Goal: Task Accomplishment & Management: Use online tool/utility

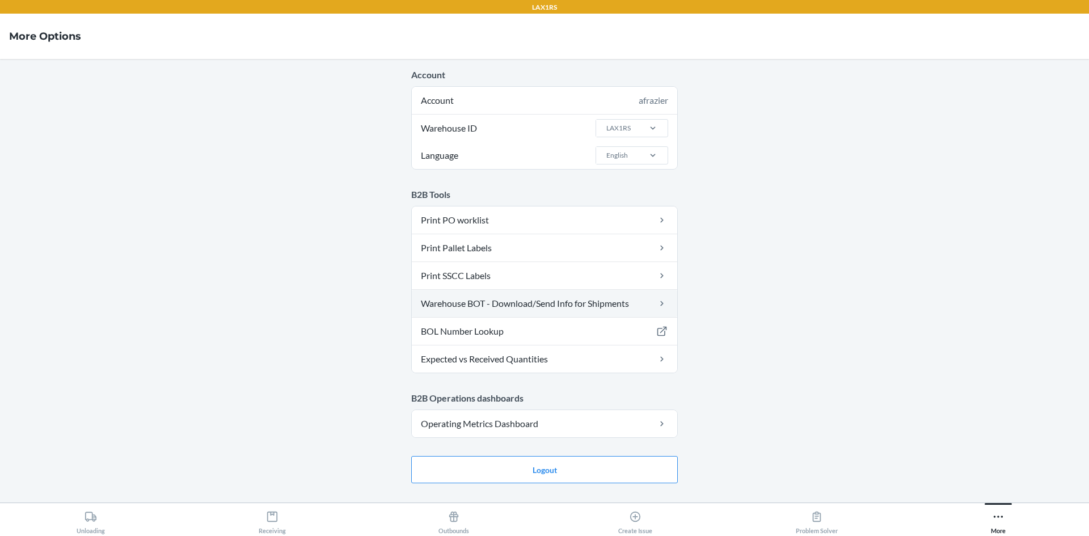
click at [482, 306] on link "Warehouse BOT - Download/Send Info for Shipments" at bounding box center [544, 303] width 265 height 27
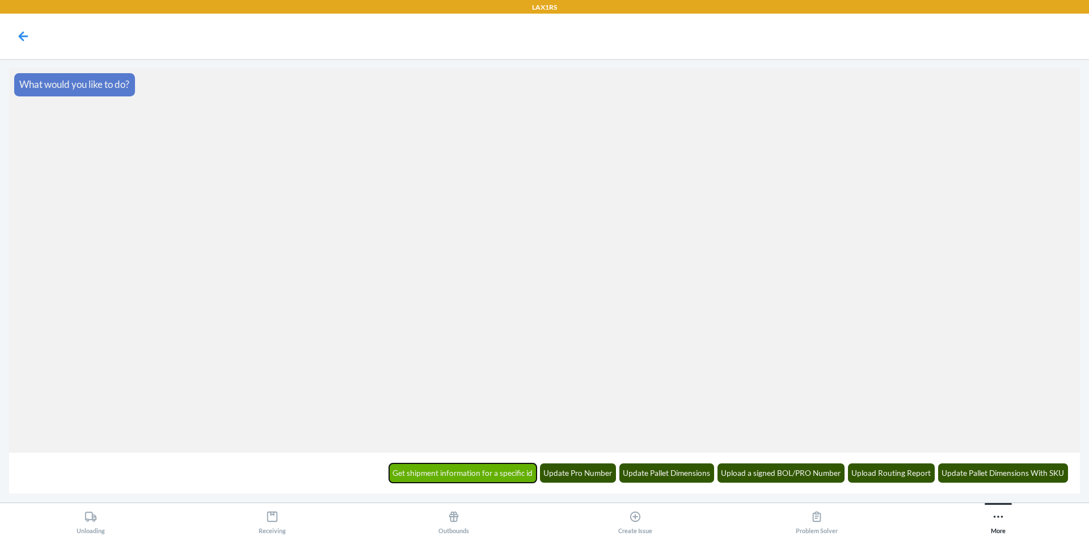
click at [518, 471] on button "Get shipment information for a specific id" at bounding box center [463, 472] width 148 height 19
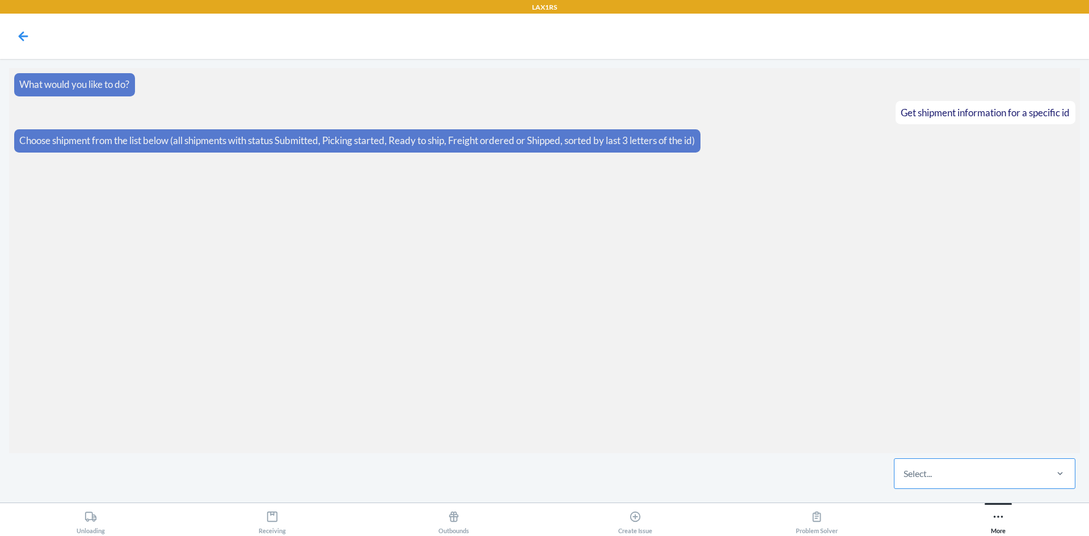
click at [938, 482] on div "Select..." at bounding box center [969, 473] width 151 height 29
click at [904, 480] on input "Select..." at bounding box center [903, 474] width 1 height 14
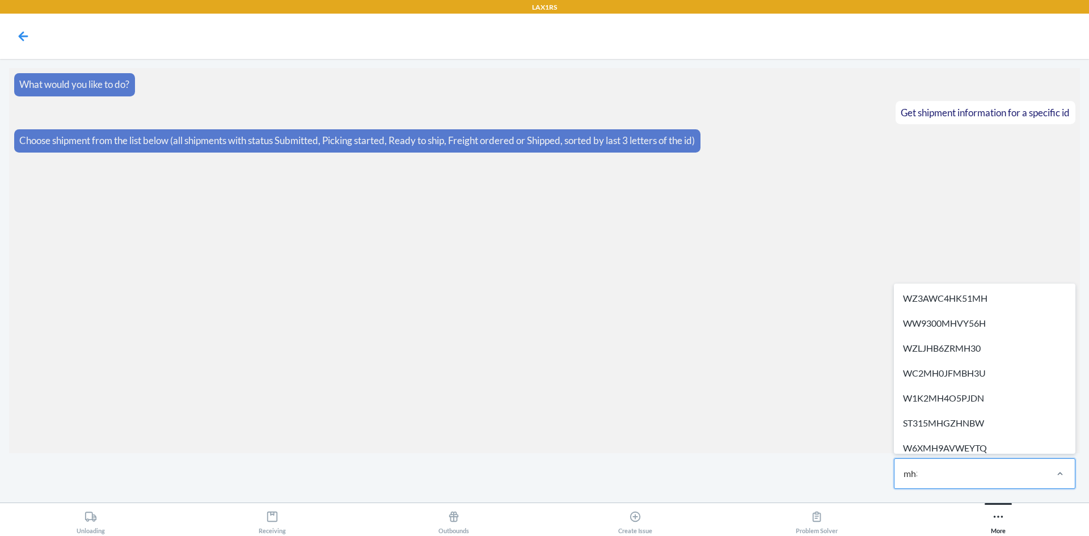
type input "mh30"
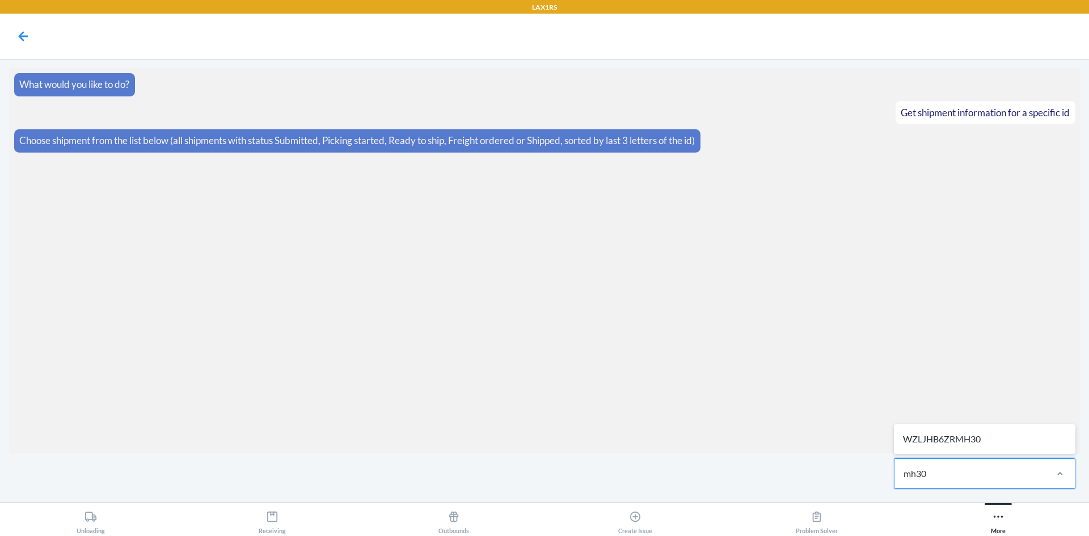
click at [946, 442] on div "WZLJHB6ZRMH30" at bounding box center [984, 438] width 177 height 25
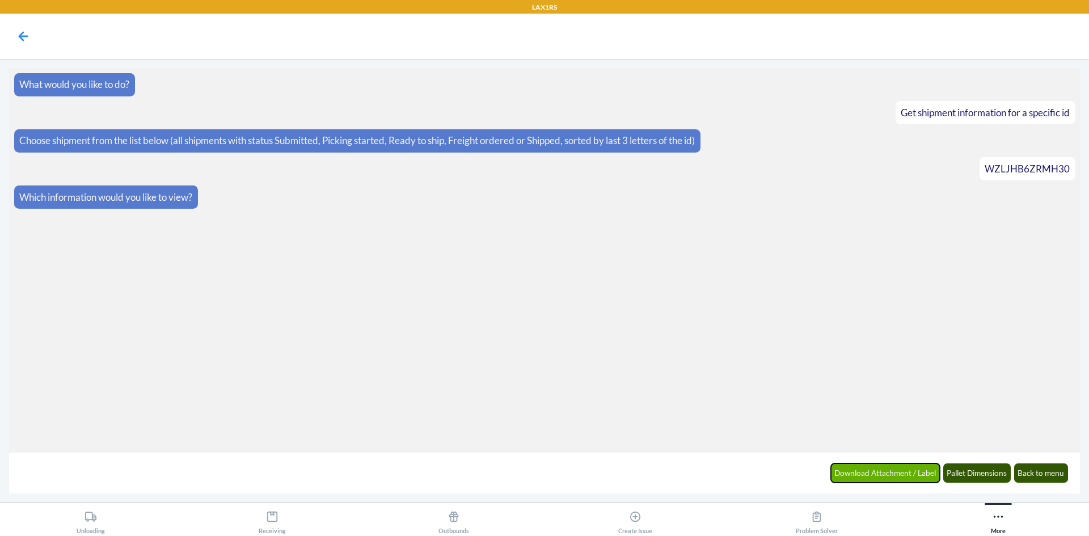
click at [899, 471] on button "Download Attachment / Label" at bounding box center [885, 472] width 109 height 19
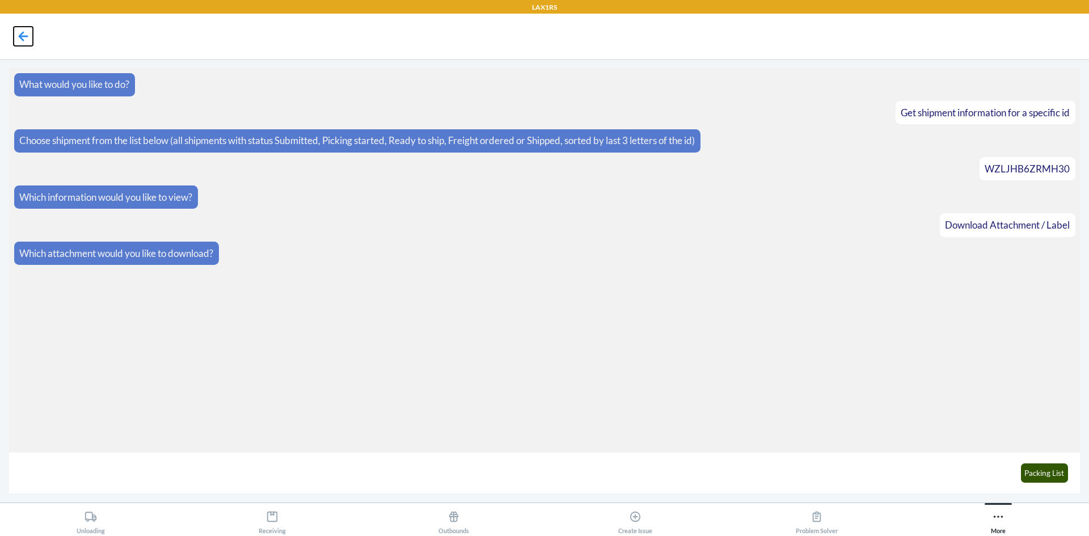
click at [24, 32] on icon at bounding box center [24, 36] width 10 height 10
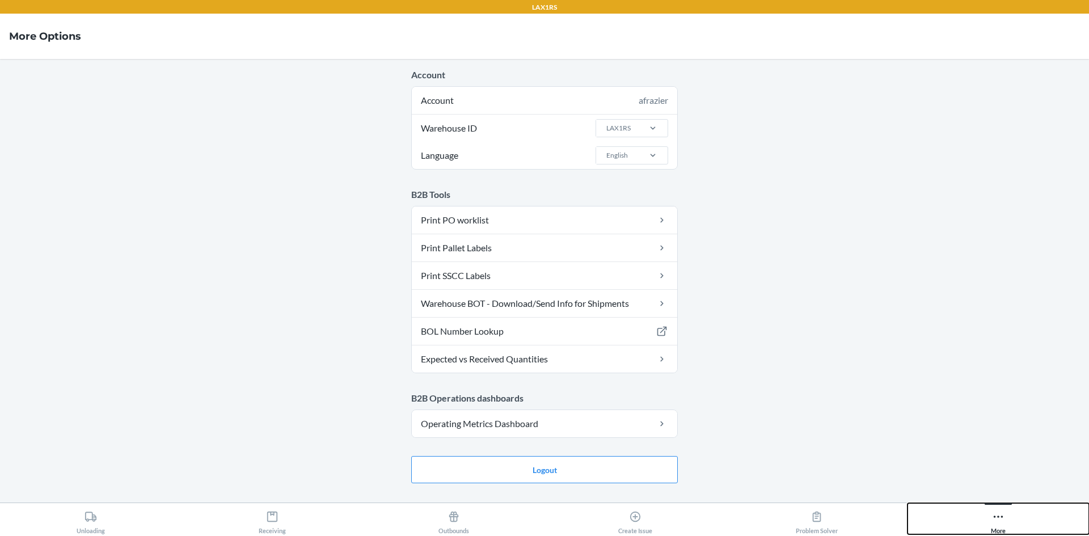
click at [996, 517] on icon at bounding box center [998, 516] width 12 height 12
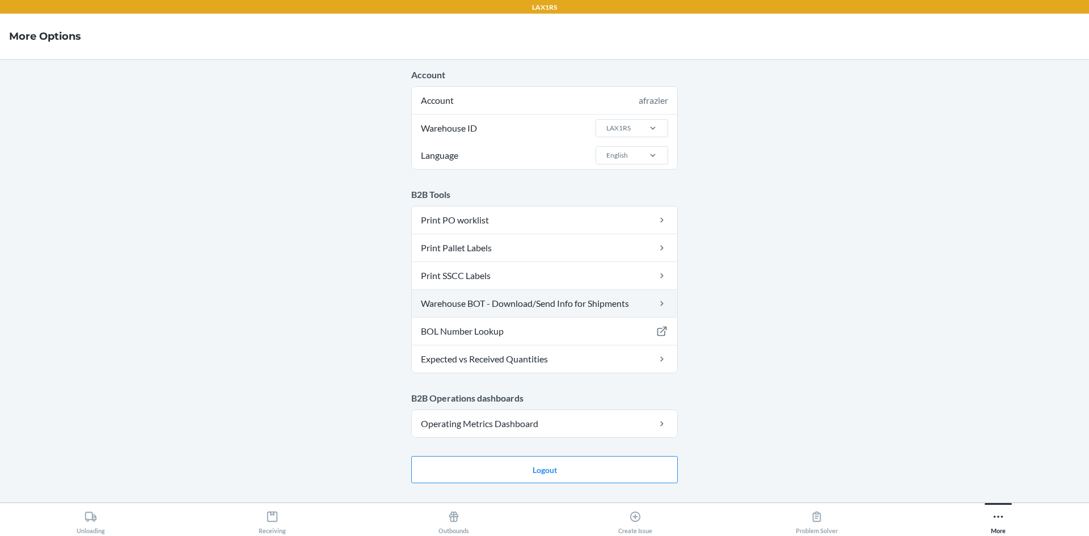
click at [497, 302] on link "Warehouse BOT - Download/Send Info for Shipments" at bounding box center [544, 303] width 265 height 27
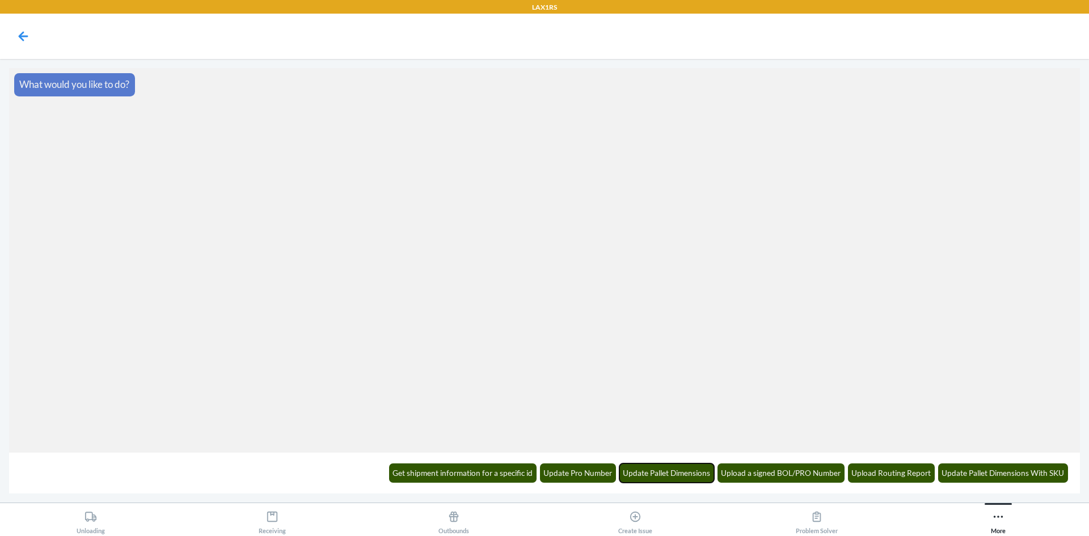
click at [670, 475] on button "Update Pallet Dimensions" at bounding box center [666, 472] width 95 height 19
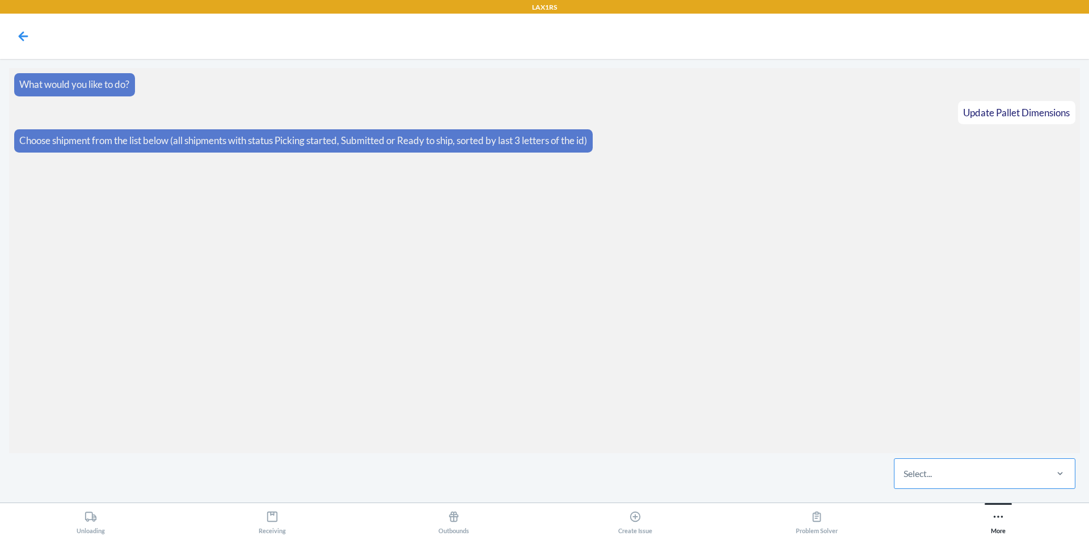
click at [975, 480] on div "Select..." at bounding box center [969, 473] width 151 height 29
click at [904, 480] on input "Select..." at bounding box center [903, 474] width 1 height 14
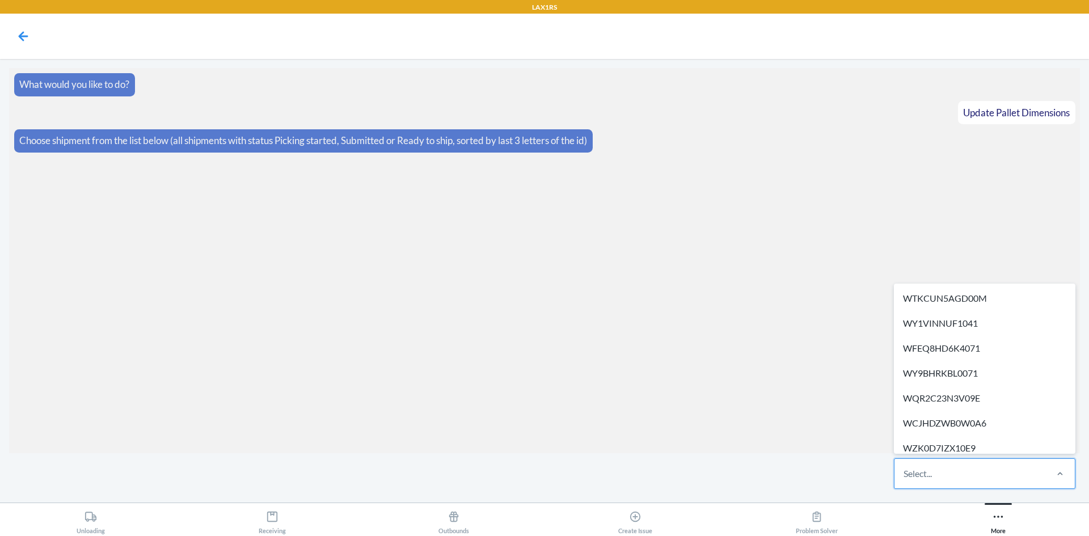
paste input "WYEYXVSL1V57G"
type input "WYEYXVSL1V57G"
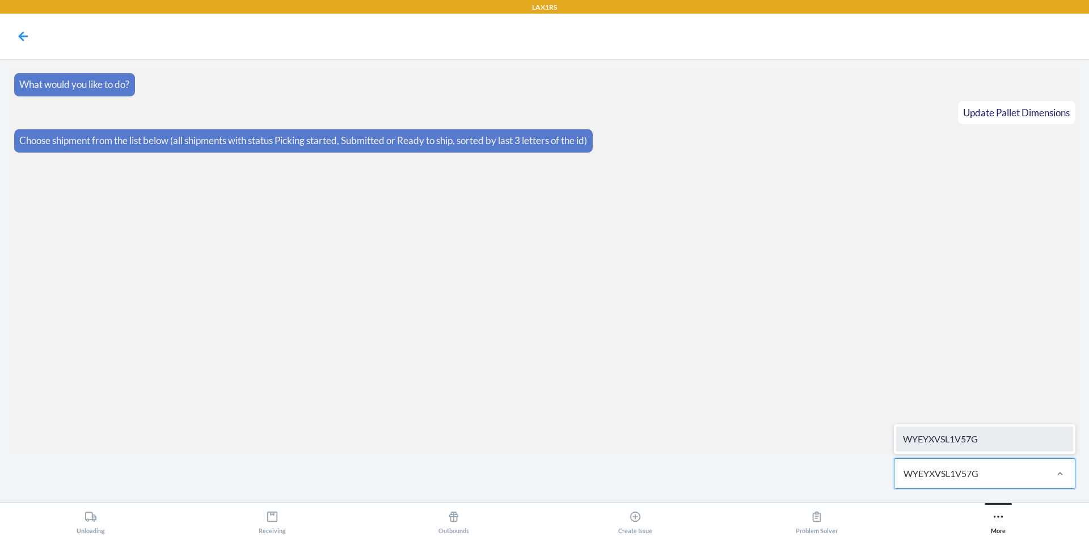
click at [980, 444] on div "WYEYXVSL1V57G" at bounding box center [984, 438] width 177 height 25
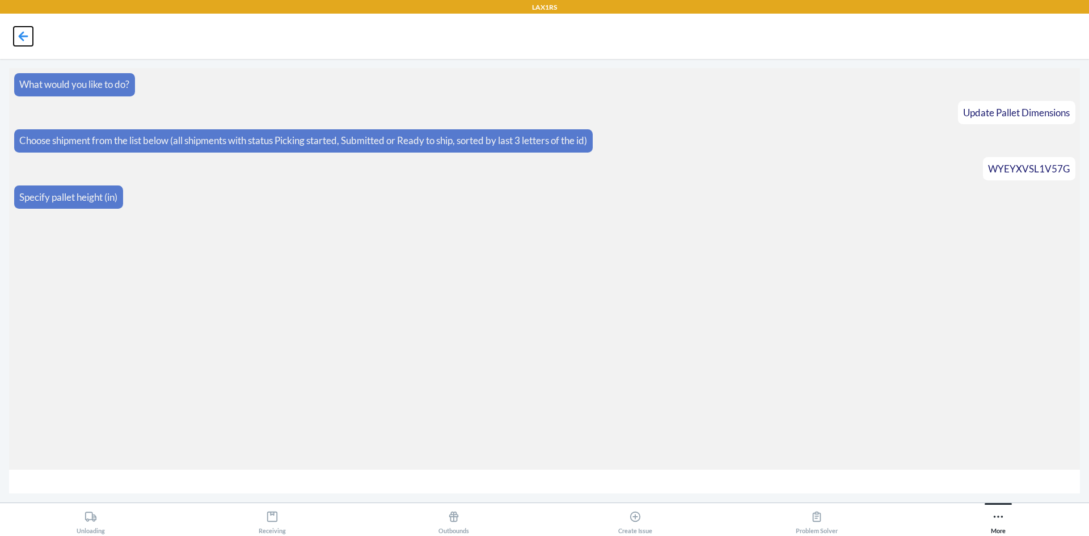
click at [22, 37] on icon at bounding box center [23, 36] width 19 height 19
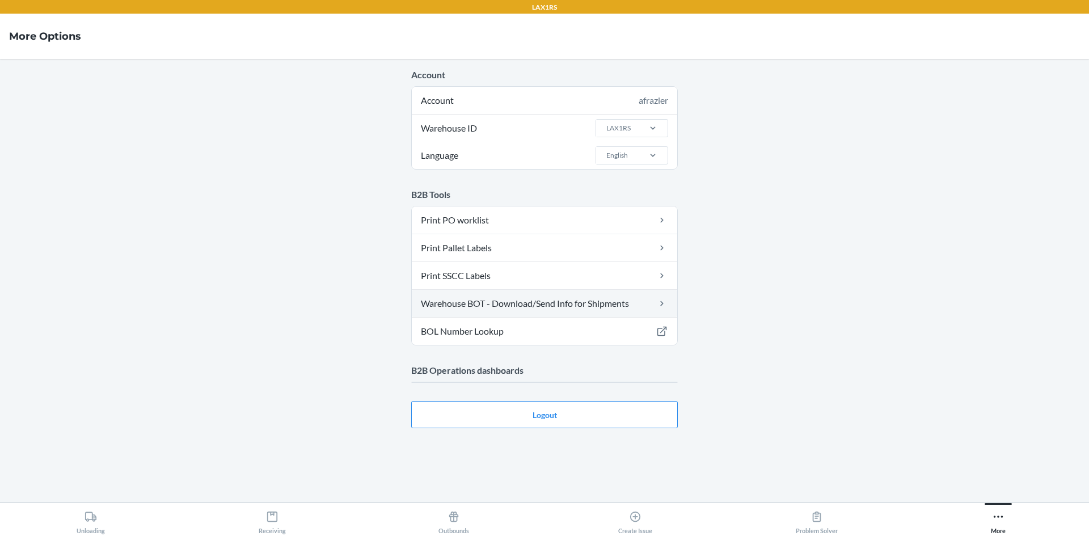
click at [544, 308] on link "Warehouse BOT - Download/Send Info for Shipments" at bounding box center [544, 303] width 265 height 27
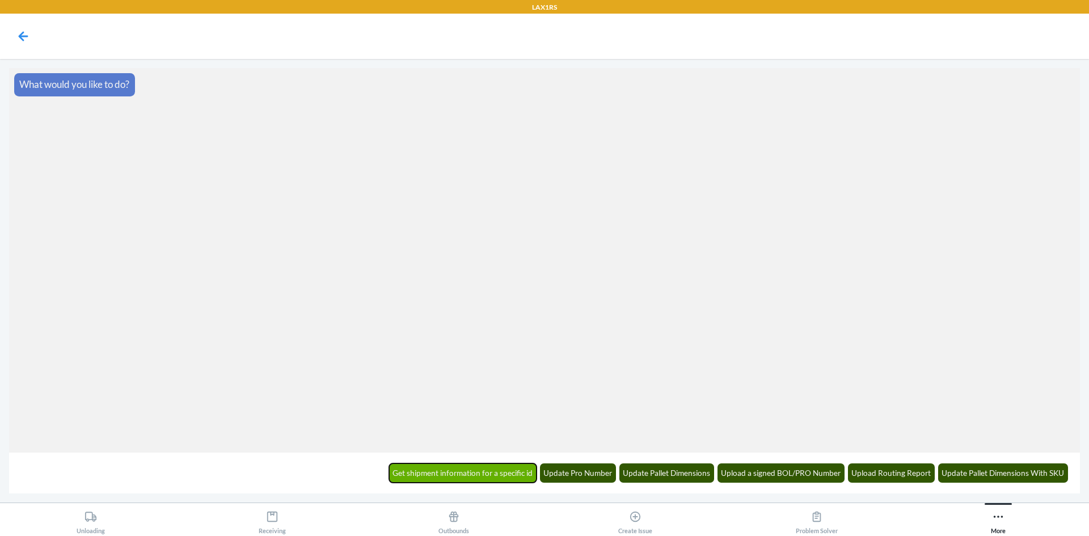
click at [468, 476] on button "Get shipment information for a specific id" at bounding box center [463, 472] width 148 height 19
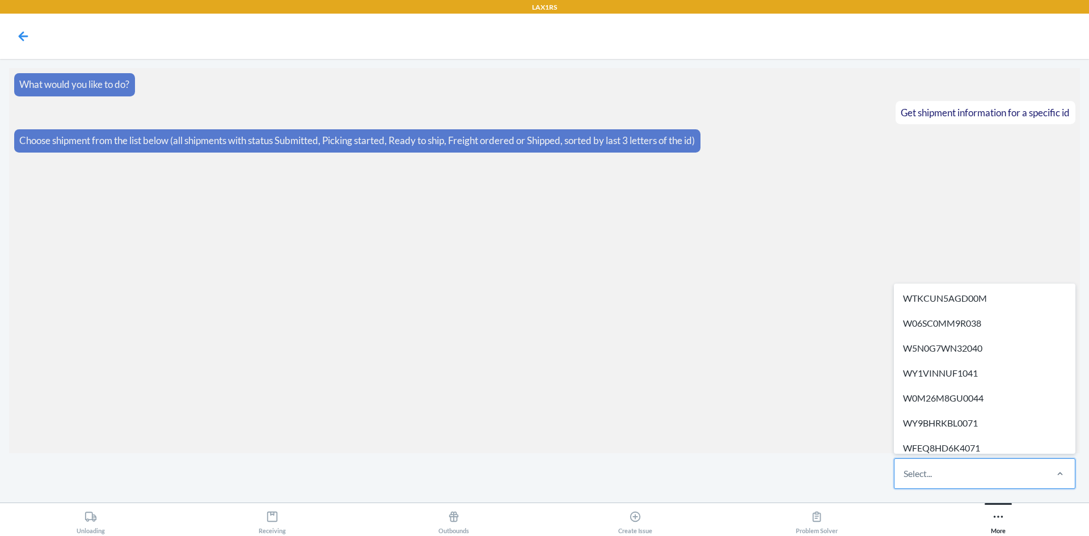
click at [1024, 484] on div "Select..." at bounding box center [969, 473] width 151 height 29
click at [904, 480] on input "option WTKCUN5AGD00M focused, 1 of 710. 710 results available. Use Up and Down …" at bounding box center [903, 474] width 1 height 14
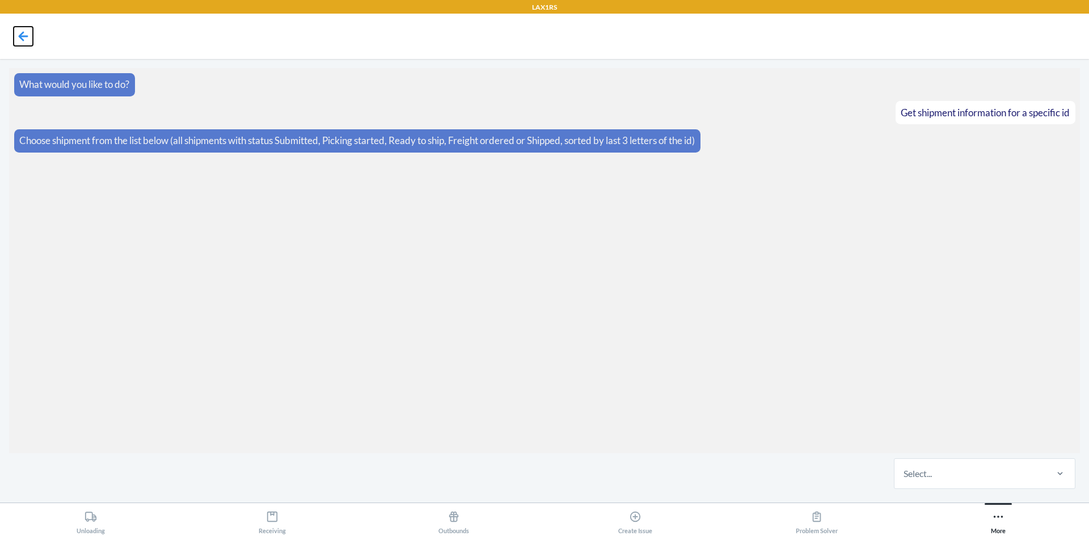
click at [20, 38] on icon at bounding box center [24, 36] width 10 height 10
